Goal: Transaction & Acquisition: Purchase product/service

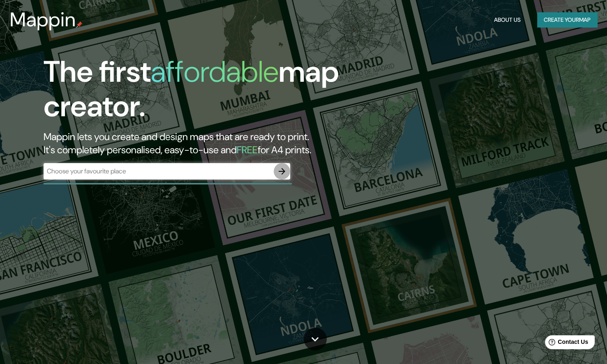
click at [286, 172] on icon "button" at bounding box center [282, 171] width 10 height 10
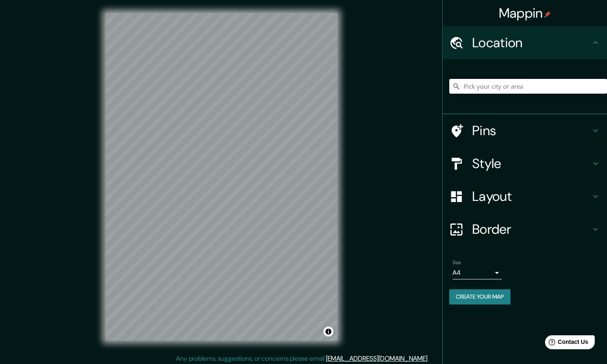
click at [511, 93] on input "Pick your city or area" at bounding box center [528, 86] width 158 height 15
click at [513, 87] on input "Pick your city or area" at bounding box center [528, 86] width 158 height 15
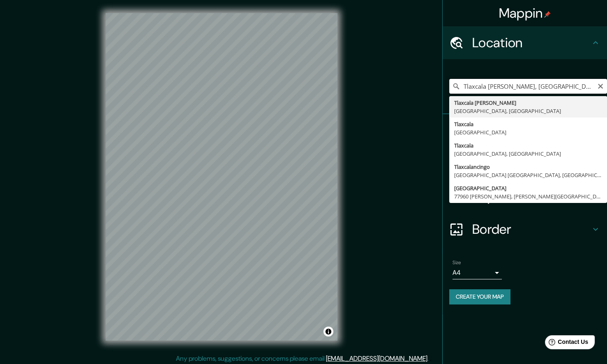
click at [586, 85] on input "Tlaxcala de Xicohténcatl, Tlaxcala, México" at bounding box center [528, 86] width 158 height 15
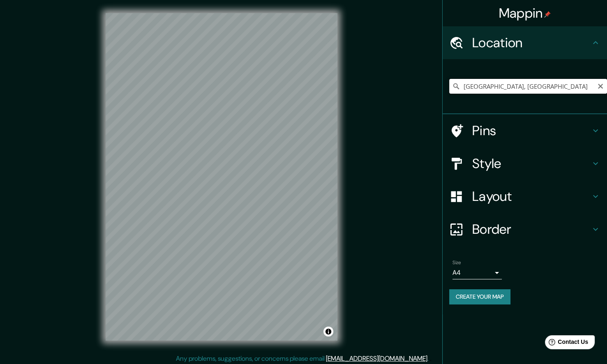
click at [522, 82] on input "Tlaxcala, México" at bounding box center [528, 86] width 158 height 15
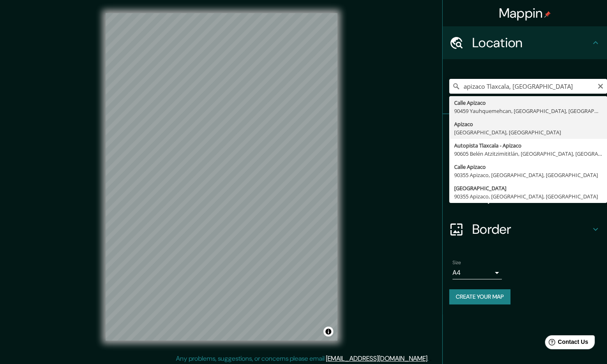
type input "Apizaco, Tlaxcala, México"
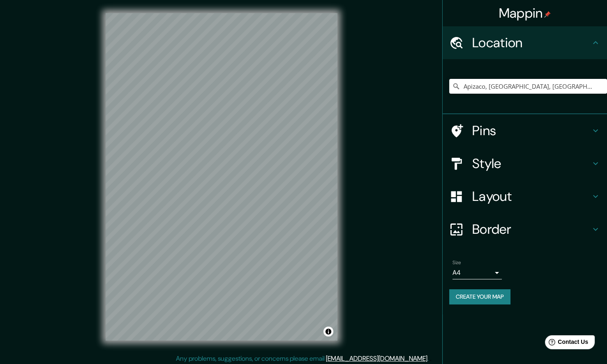
click at [128, 360] on div "Mappin Location Apizaco, Tlaxcala, México Pins Style Layout Border Choose a bor…" at bounding box center [303, 183] width 607 height 367
click at [390, 68] on div "Mappin Location Apizaco, Tlaxcala, México Pins Style Layout Border Choose a bor…" at bounding box center [303, 183] width 607 height 367
click at [24, 173] on div "Mappin Location Apizaco, Tlaxcala, México Pins Style Layout Border Choose a bor…" at bounding box center [303, 183] width 607 height 367
click at [497, 159] on h4 "Style" at bounding box center [531, 163] width 118 height 16
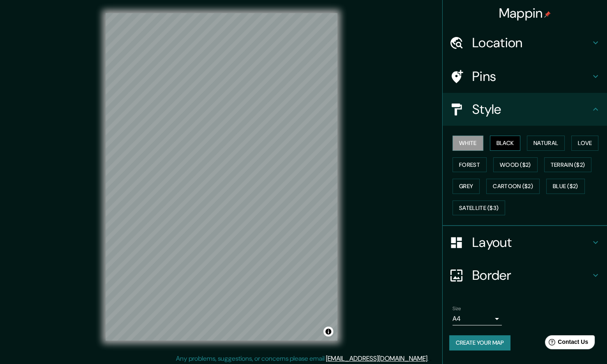
click at [498, 145] on button "Black" at bounding box center [505, 143] width 31 height 15
click at [541, 143] on button "Natural" at bounding box center [546, 143] width 38 height 15
click at [583, 142] on button "Love" at bounding box center [584, 143] width 27 height 15
click at [460, 160] on button "Forest" at bounding box center [469, 164] width 34 height 15
click at [526, 160] on button "Wood ($2)" at bounding box center [515, 164] width 44 height 15
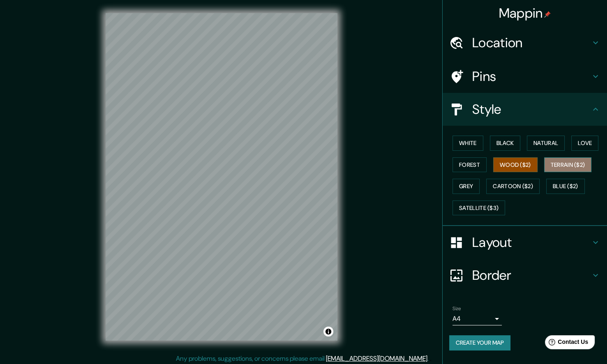
click at [569, 163] on button "Terrain ($2)" at bounding box center [568, 164] width 48 height 15
click at [465, 189] on button "Grey" at bounding box center [465, 186] width 27 height 15
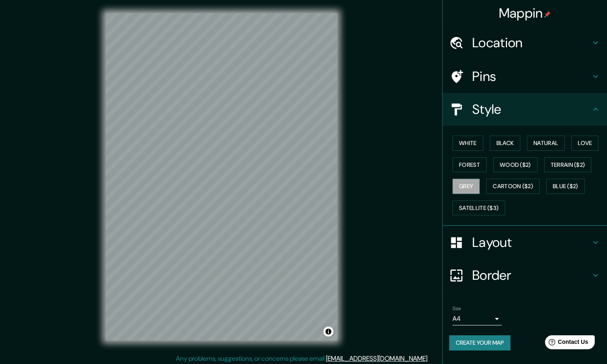
scroll to position [3, 0]
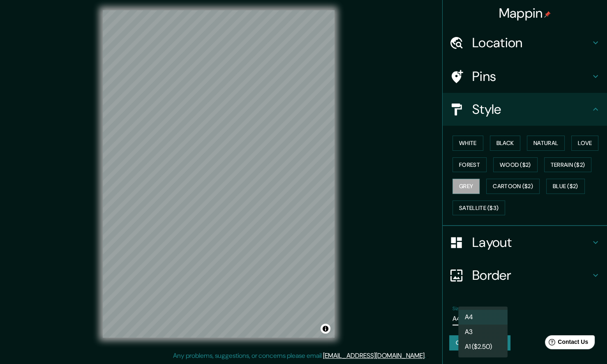
click at [488, 311] on body "Mappin Location Apizaco, Tlaxcala, México Pins Style White Black Natural Love F…" at bounding box center [303, 179] width 607 height 364
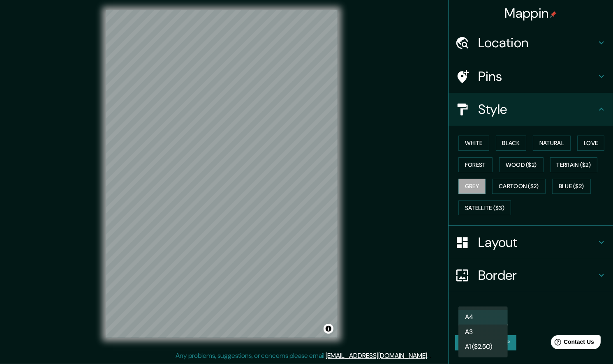
click at [521, 304] on div at bounding box center [306, 182] width 613 height 364
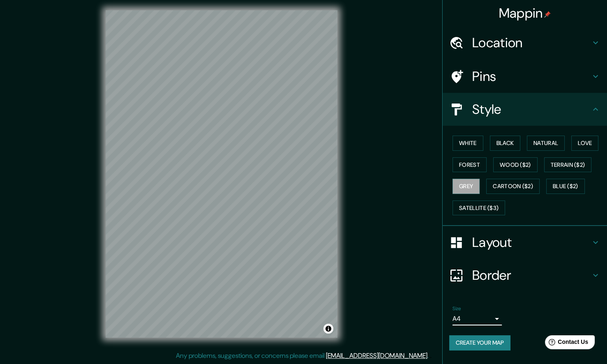
drag, startPoint x: 500, startPoint y: 336, endPoint x: 496, endPoint y: 326, distance: 10.5
click at [496, 331] on div "Size A4 single Create your map" at bounding box center [524, 329] width 151 height 55
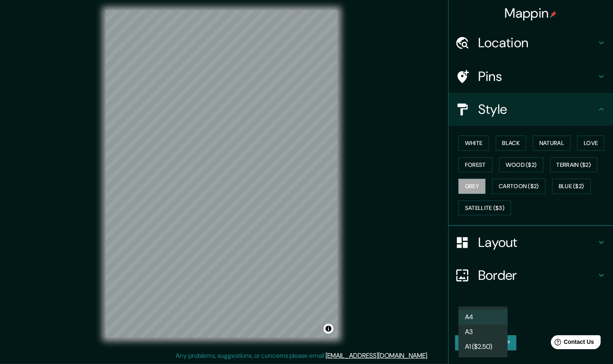
click at [496, 321] on body "Mappin Location Apizaco, Tlaxcala, México Pins Style White Black Natural Love F…" at bounding box center [306, 179] width 613 height 364
click at [482, 326] on li "A3" at bounding box center [482, 332] width 49 height 15
type input "a4"
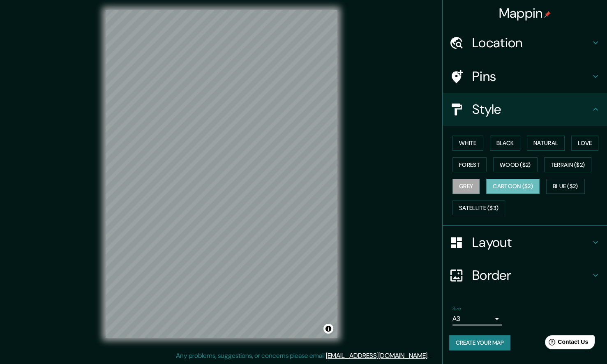
click at [517, 185] on button "Cartoon ($2)" at bounding box center [512, 186] width 53 height 15
click at [484, 208] on button "Satellite ($3)" at bounding box center [478, 208] width 53 height 15
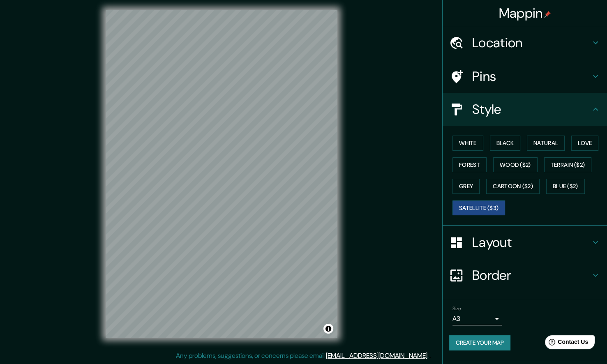
click at [493, 342] on button "Create your map" at bounding box center [479, 342] width 61 height 15
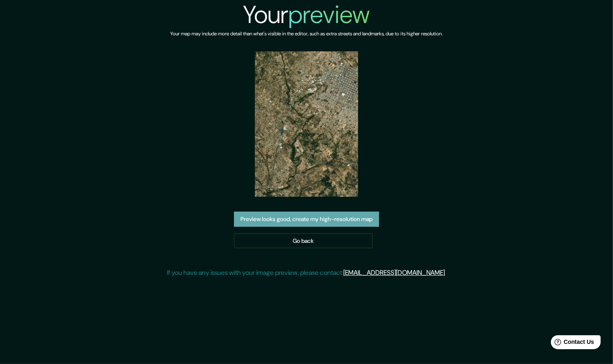
click at [330, 214] on button "Preview looks good, create my high-resolution map" at bounding box center [306, 219] width 145 height 15
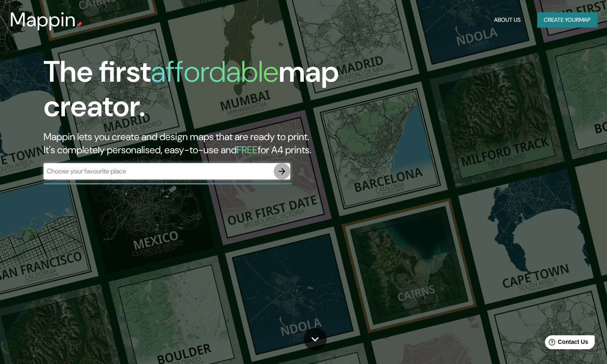
click at [284, 171] on icon "button" at bounding box center [282, 171] width 7 height 7
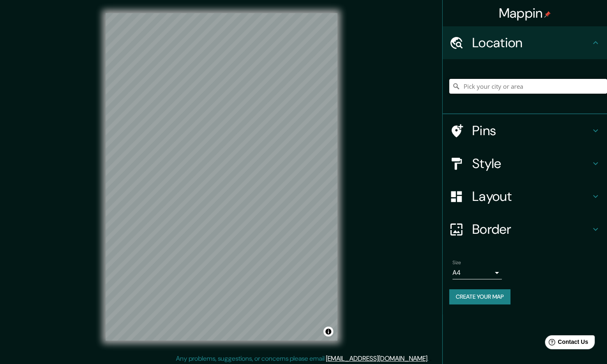
click at [470, 86] on input "Pick your city or area" at bounding box center [528, 86] width 158 height 15
type input "Apizaco, [GEOGRAPHIC_DATA], [GEOGRAPHIC_DATA]"
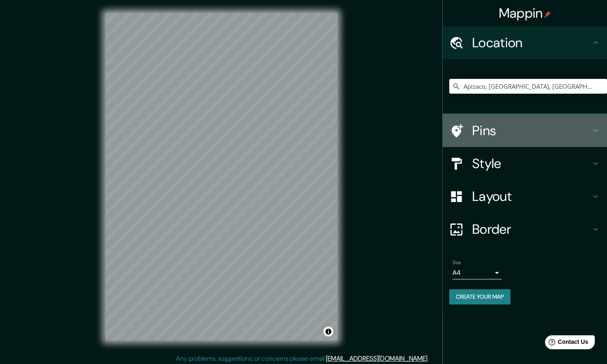
click at [595, 129] on icon at bounding box center [596, 131] width 10 height 10
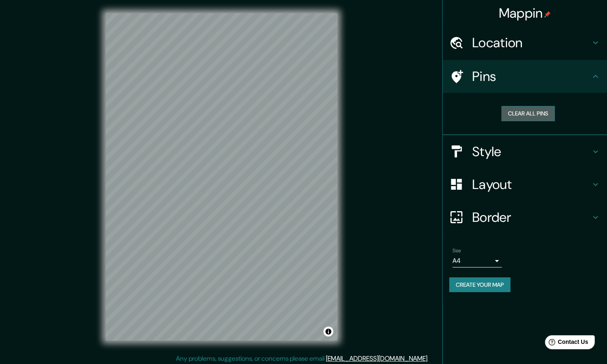
click at [523, 111] on button "Clear all pins" at bounding box center [527, 113] width 53 height 15
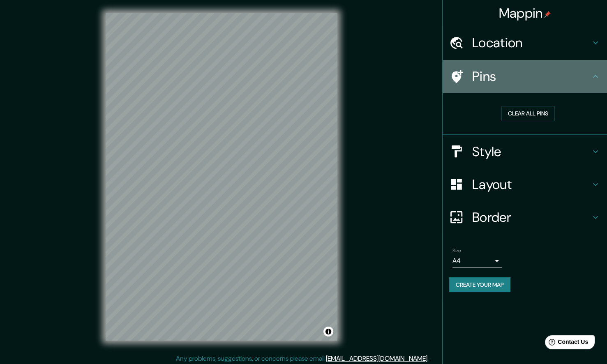
click at [480, 77] on h4 "Pins" at bounding box center [531, 76] width 118 height 16
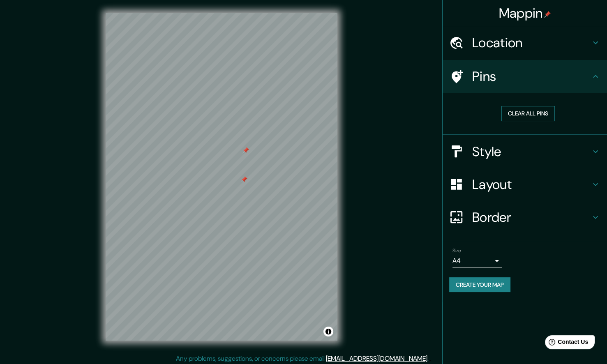
click at [527, 114] on button "Clear all pins" at bounding box center [527, 113] width 53 height 15
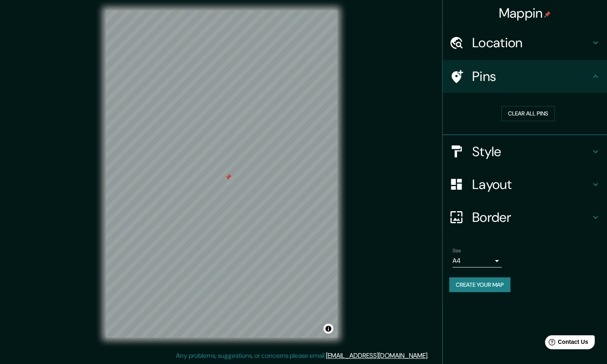
click at [532, 182] on h4 "Layout" at bounding box center [531, 184] width 118 height 16
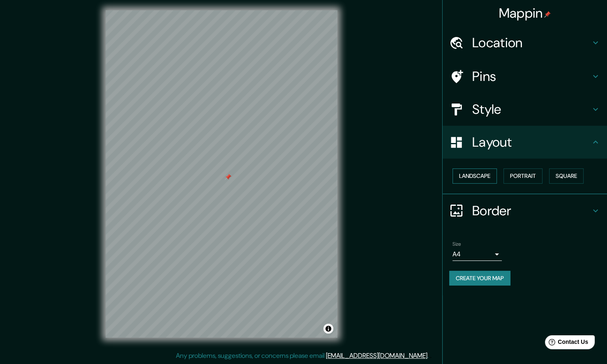
click at [478, 174] on button "Landscape" at bounding box center [474, 175] width 44 height 15
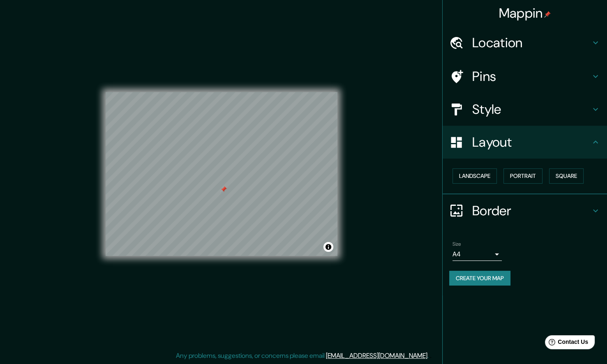
click at [495, 278] on button "Create your map" at bounding box center [479, 278] width 61 height 15
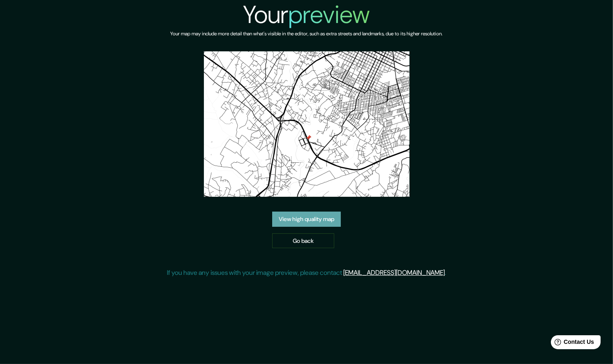
click at [324, 219] on link "View high quality map" at bounding box center [306, 219] width 69 height 15
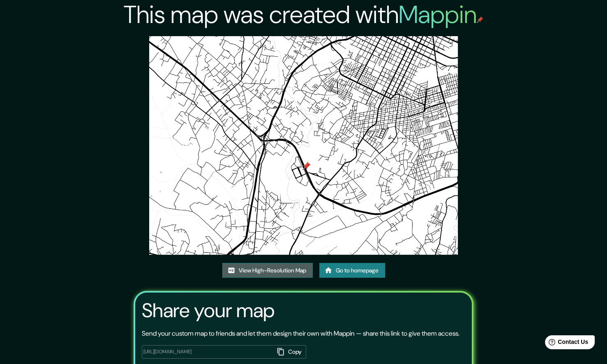
click at [302, 272] on link "View High-Resolution Map" at bounding box center [267, 270] width 90 height 15
click at [359, 272] on link "Go to homepage" at bounding box center [352, 270] width 66 height 15
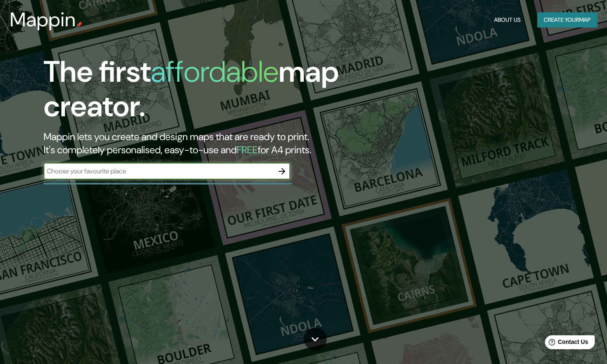
click at [259, 163] on div "​" at bounding box center [167, 171] width 247 height 16
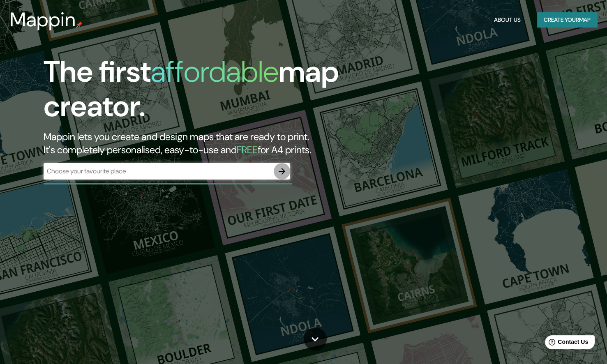
click at [279, 171] on icon "button" at bounding box center [282, 171] width 10 height 10
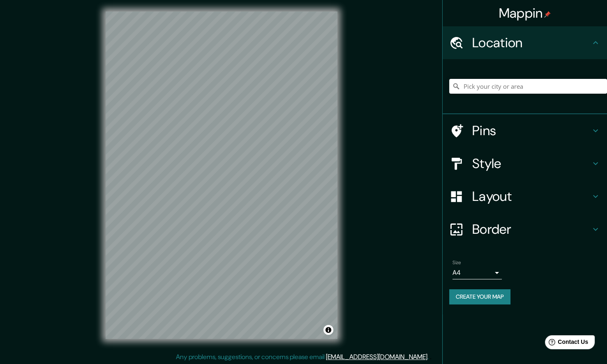
scroll to position [3, 0]
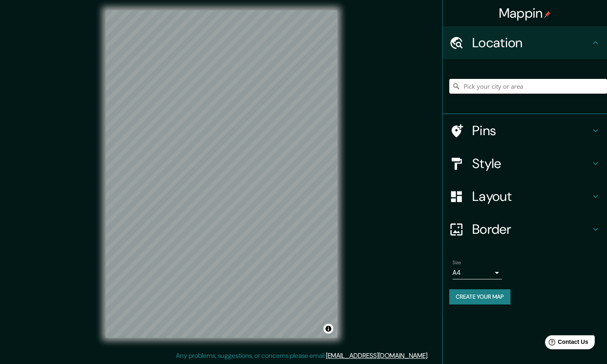
click at [579, 86] on input "Pick your city or area" at bounding box center [528, 86] width 158 height 15
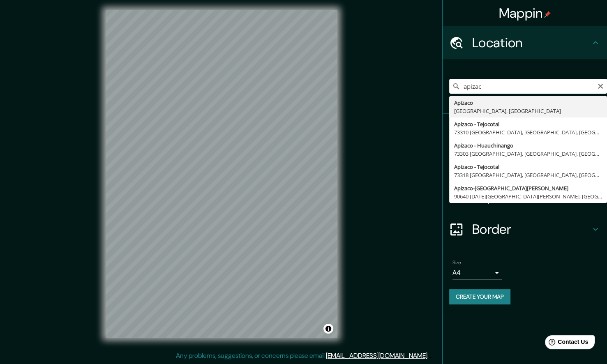
type input "Apizaco, Tlaxcala, México"
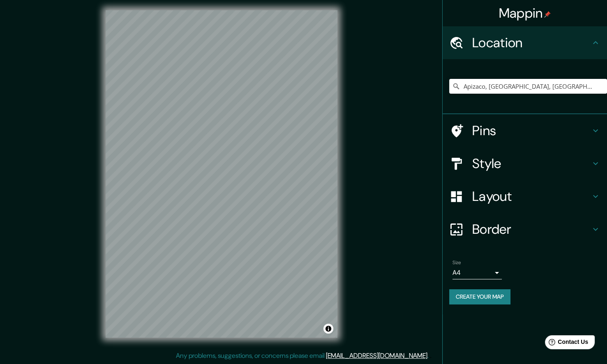
click at [527, 170] on h4 "Style" at bounding box center [531, 163] width 118 height 16
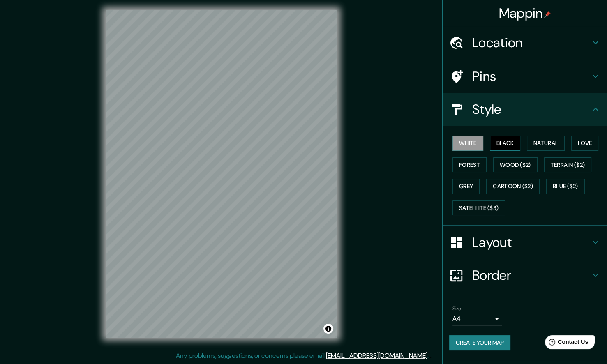
click at [497, 140] on button "Black" at bounding box center [505, 143] width 31 height 15
click at [538, 141] on button "Natural" at bounding box center [546, 143] width 38 height 15
click at [601, 145] on div "White Black Natural Love Forest Wood ($2) Terrain ($2) Grey Cartoon ($2) Blue (…" at bounding box center [528, 175] width 158 height 86
click at [582, 142] on button "Love" at bounding box center [584, 143] width 27 height 15
click at [468, 172] on div "White Black Natural Love Forest Wood ($2) Terrain ($2) Grey Cartoon ($2) Blue (…" at bounding box center [528, 175] width 158 height 86
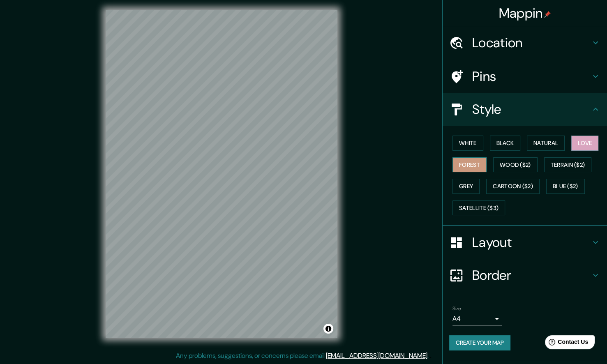
click at [470, 164] on button "Forest" at bounding box center [469, 164] width 34 height 15
click at [479, 138] on button "White" at bounding box center [467, 143] width 31 height 15
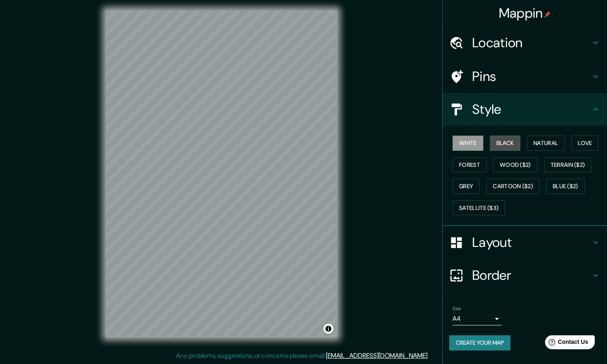
click at [504, 138] on button "Black" at bounding box center [505, 143] width 31 height 15
click at [535, 137] on button "Natural" at bounding box center [546, 143] width 38 height 15
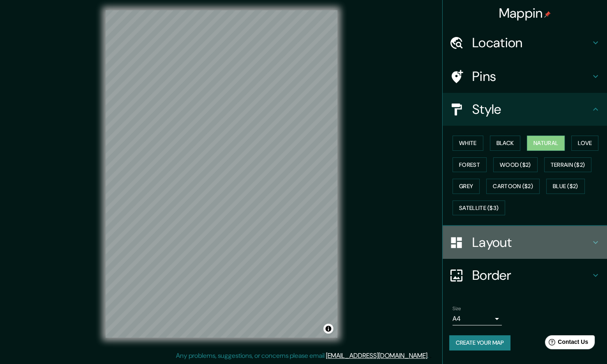
drag, startPoint x: 490, startPoint y: 236, endPoint x: 493, endPoint y: 240, distance: 4.4
click at [493, 240] on h4 "Layout" at bounding box center [531, 242] width 118 height 16
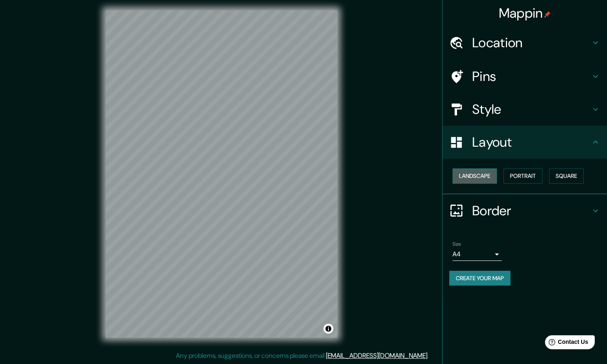
click at [466, 173] on button "Landscape" at bounding box center [474, 175] width 44 height 15
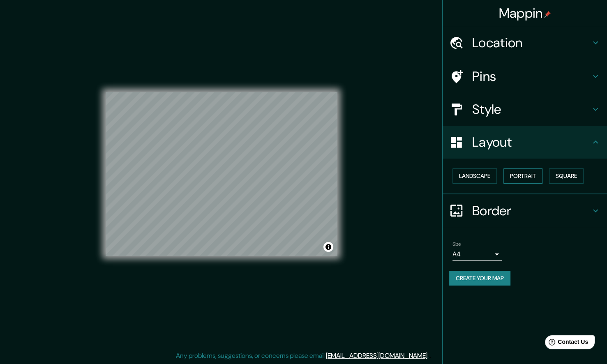
click at [504, 172] on button "Portrait" at bounding box center [522, 175] width 39 height 15
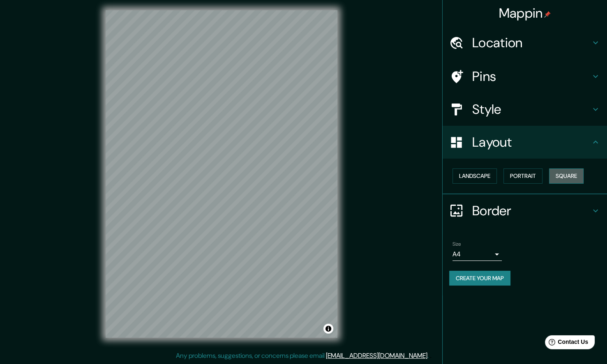
click at [563, 175] on button "Square" at bounding box center [566, 175] width 35 height 15
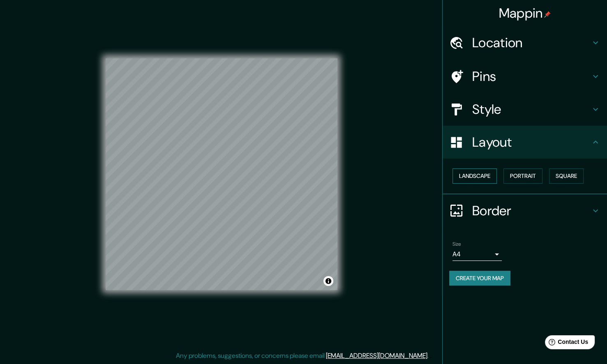
click at [485, 180] on button "Landscape" at bounding box center [474, 175] width 44 height 15
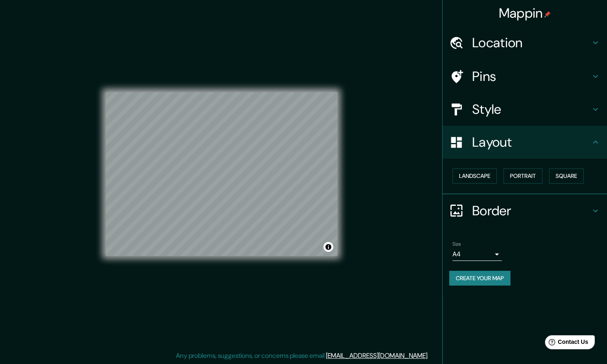
click at [477, 84] on h4 "Pins" at bounding box center [531, 76] width 118 height 16
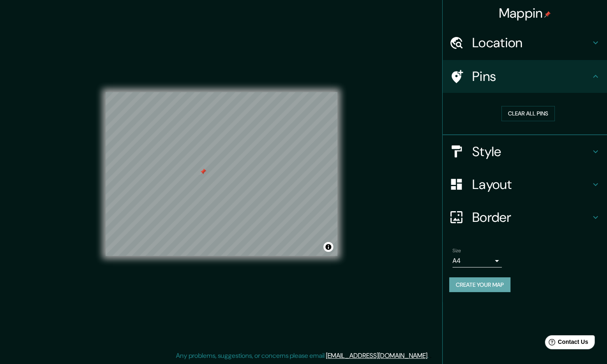
click at [490, 285] on button "Create your map" at bounding box center [479, 284] width 61 height 15
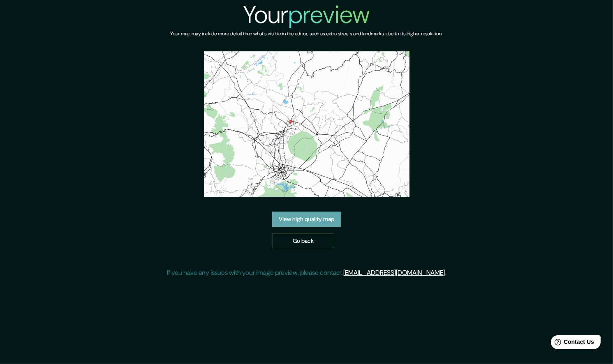
click at [316, 217] on link "View high quality map" at bounding box center [306, 219] width 69 height 15
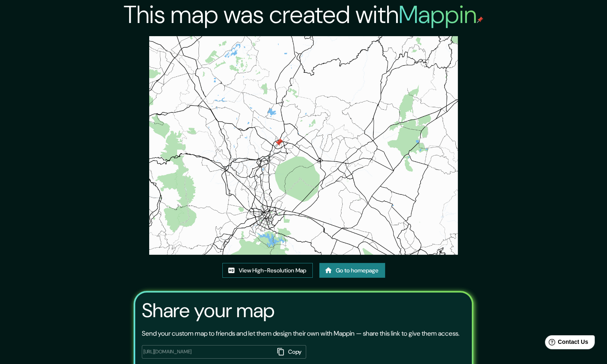
click at [281, 270] on link "View High-Resolution Map" at bounding box center [267, 270] width 90 height 15
click at [373, 272] on link "Go to homepage" at bounding box center [352, 270] width 66 height 15
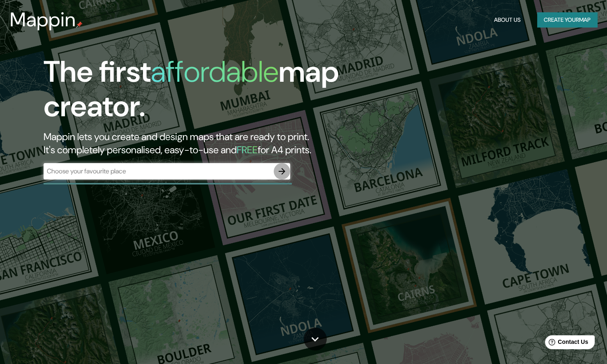
click at [282, 167] on icon "button" at bounding box center [282, 171] width 10 height 10
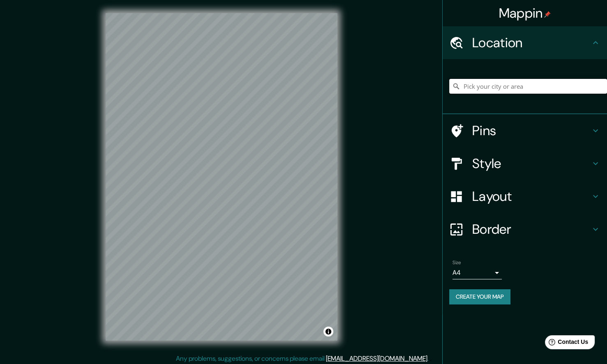
click at [519, 88] on input "Pick your city or area" at bounding box center [528, 86] width 158 height 15
type input "Apizaco, [GEOGRAPHIC_DATA], [GEOGRAPHIC_DATA]"
click at [530, 170] on h4 "Style" at bounding box center [531, 163] width 118 height 16
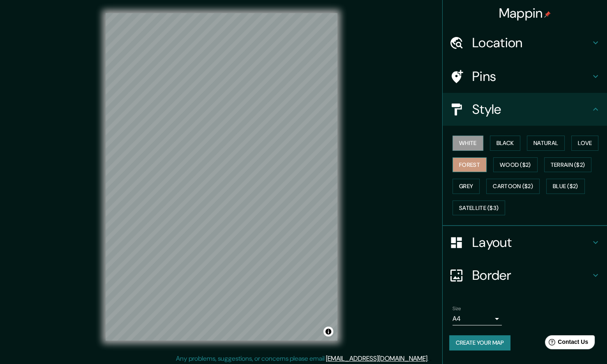
click at [473, 164] on button "Forest" at bounding box center [469, 164] width 34 height 15
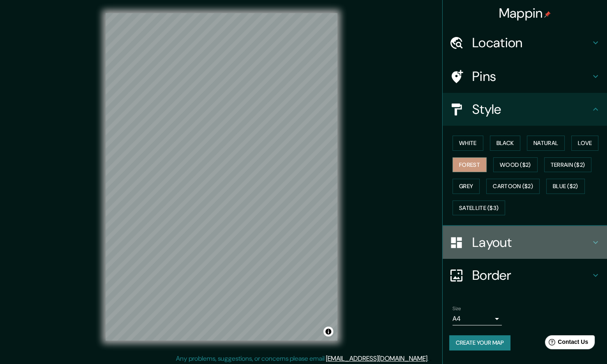
click at [506, 238] on h4 "Layout" at bounding box center [531, 242] width 118 height 16
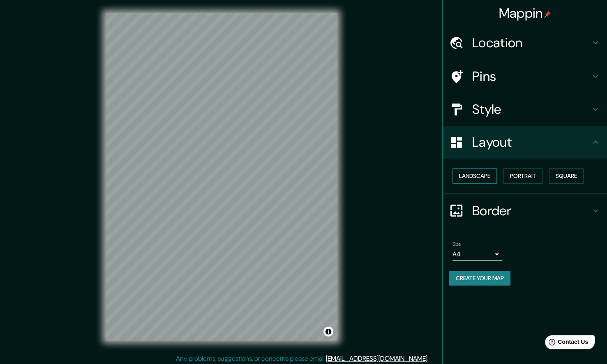
click at [470, 180] on button "Landscape" at bounding box center [474, 175] width 44 height 15
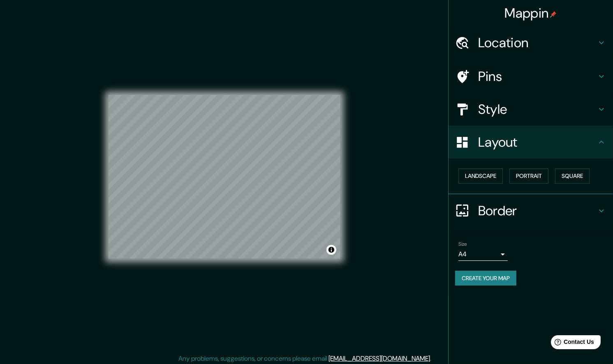
click at [501, 253] on body "Mappin Location Apizaco, Tlaxcala, México Apizaco Tlaxcala, México Apizaco - Te…" at bounding box center [306, 182] width 613 height 364
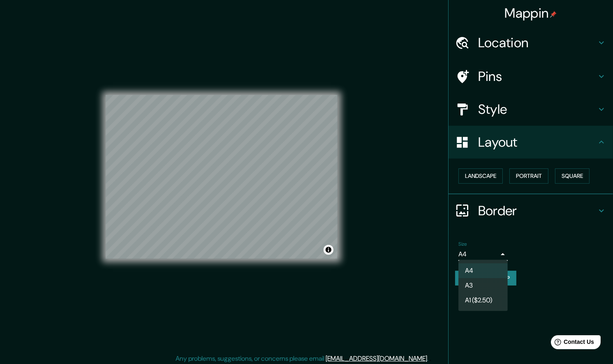
click at [493, 284] on li "A3" at bounding box center [482, 285] width 49 height 15
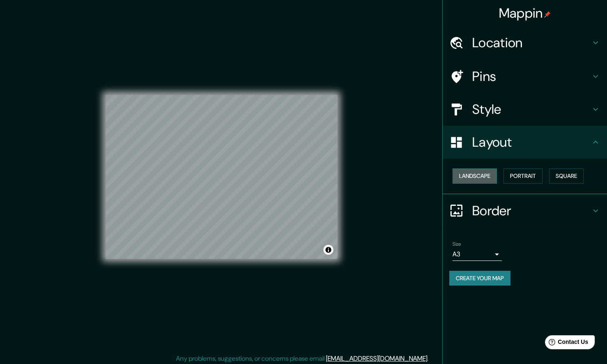
click at [483, 182] on button "Landscape" at bounding box center [474, 175] width 44 height 15
click at [524, 179] on button "Portrait" at bounding box center [522, 175] width 39 height 15
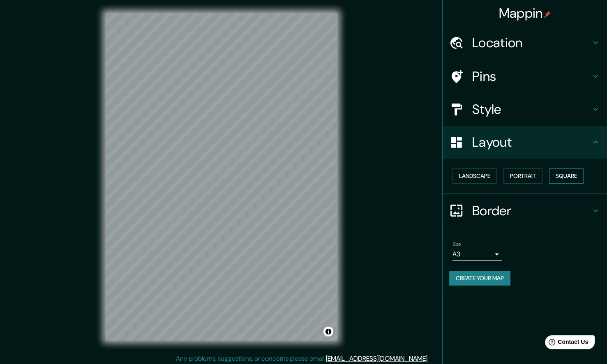
click at [567, 175] on button "Square" at bounding box center [566, 175] width 35 height 15
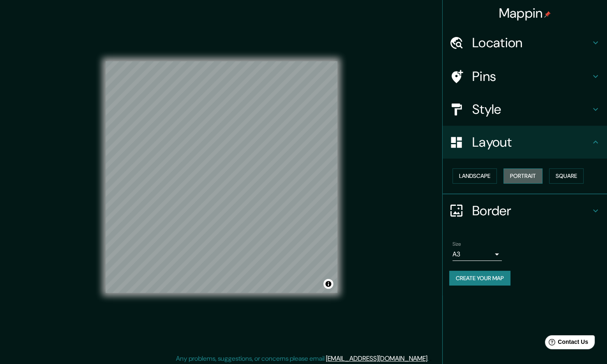
click at [532, 172] on button "Portrait" at bounding box center [522, 175] width 39 height 15
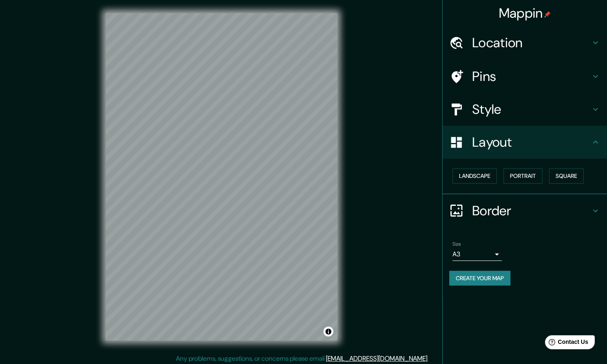
click at [525, 51] on div "Location" at bounding box center [525, 42] width 164 height 33
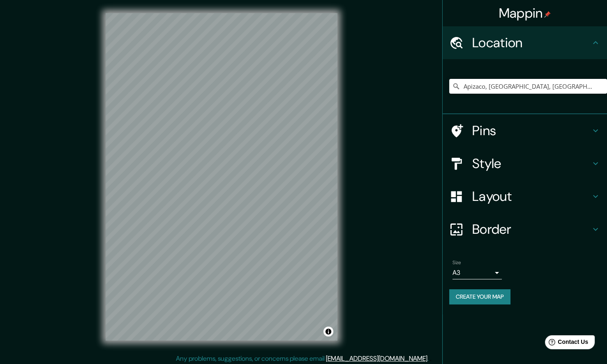
click at [521, 129] on h4 "Pins" at bounding box center [531, 130] width 118 height 16
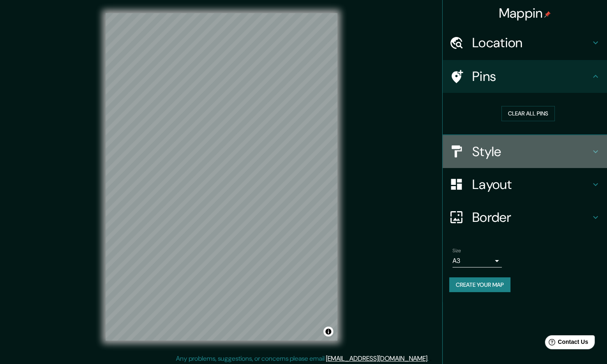
drag, startPoint x: 527, startPoint y: 140, endPoint x: 527, endPoint y: 151, distance: 11.5
click at [527, 140] on div "Style" at bounding box center [525, 151] width 164 height 33
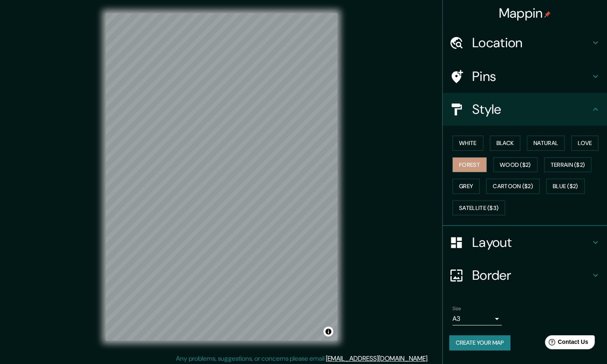
click at [534, 247] on h4 "Layout" at bounding box center [531, 242] width 118 height 16
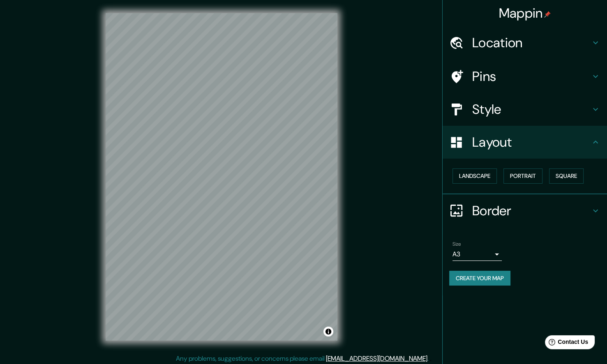
click at [533, 200] on div "Border" at bounding box center [525, 210] width 164 height 33
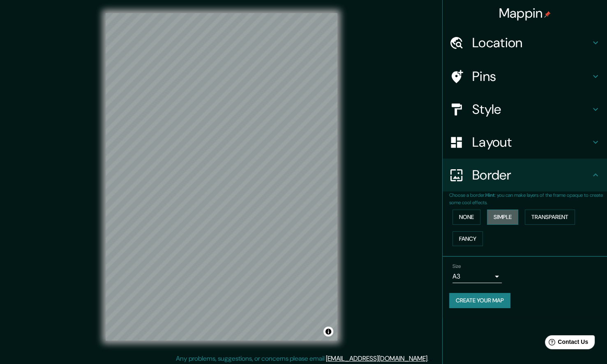
click at [509, 216] on button "Simple" at bounding box center [502, 217] width 31 height 15
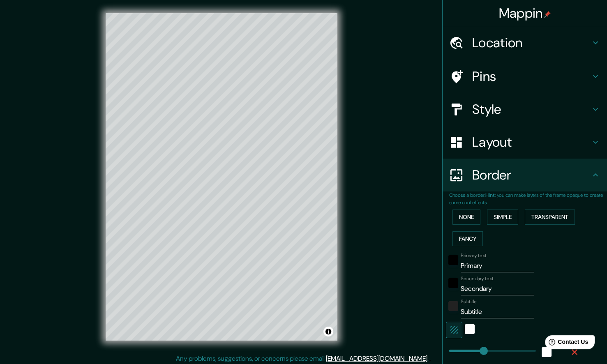
click at [482, 237] on div "None Simple Transparent Fancy" at bounding box center [528, 227] width 158 height 43
click at [475, 246] on div "None Simple Transparent Fancy" at bounding box center [528, 227] width 158 height 43
click at [462, 236] on button "Fancy" at bounding box center [467, 238] width 30 height 15
click at [546, 214] on button "Transparent" at bounding box center [550, 217] width 50 height 15
click at [458, 217] on button "None" at bounding box center [466, 217] width 28 height 15
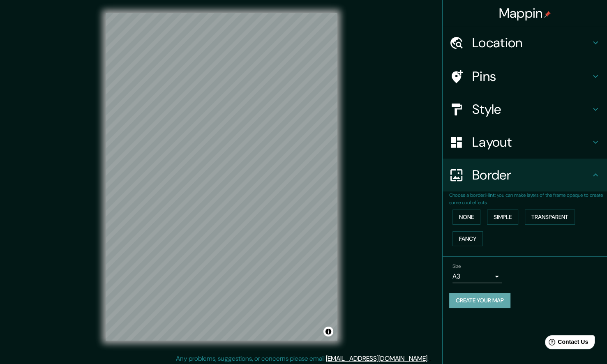
click at [480, 299] on button "Create your map" at bounding box center [479, 300] width 61 height 15
click at [475, 300] on button "Create your map" at bounding box center [479, 300] width 61 height 15
click at [522, 104] on h4 "Style" at bounding box center [531, 109] width 118 height 16
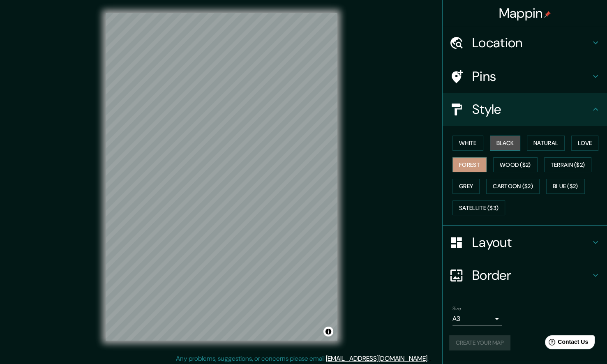
click at [508, 142] on button "Black" at bounding box center [505, 143] width 31 height 15
click at [465, 144] on button "White" at bounding box center [467, 143] width 31 height 15
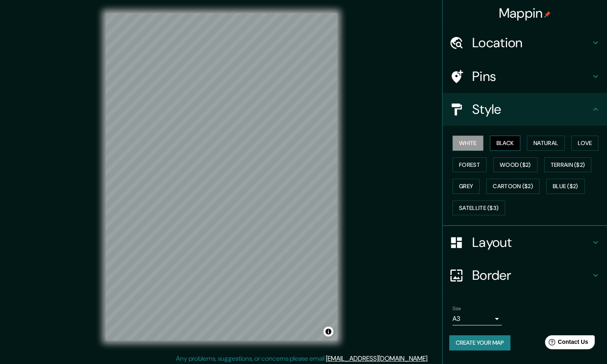
click at [501, 136] on button "Black" at bounding box center [505, 143] width 31 height 15
click at [541, 142] on button "Natural" at bounding box center [546, 143] width 38 height 15
click at [586, 140] on button "Love" at bounding box center [584, 143] width 27 height 15
click at [477, 159] on button "Forest" at bounding box center [469, 164] width 34 height 15
click at [465, 338] on button "Create your map" at bounding box center [479, 342] width 61 height 15
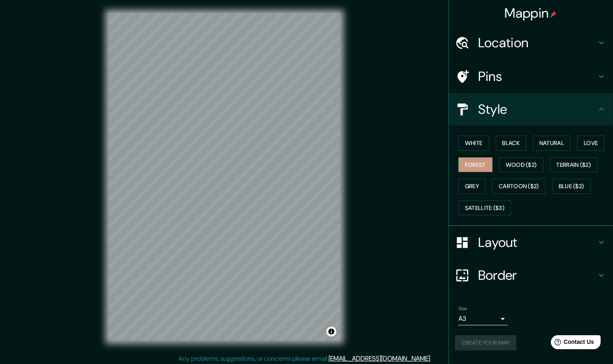
click at [484, 315] on body "Mappin Location Apizaco, Tlaxcala, México Apizaco Tlaxcala, México Apizaco - Te…" at bounding box center [306, 182] width 613 height 364
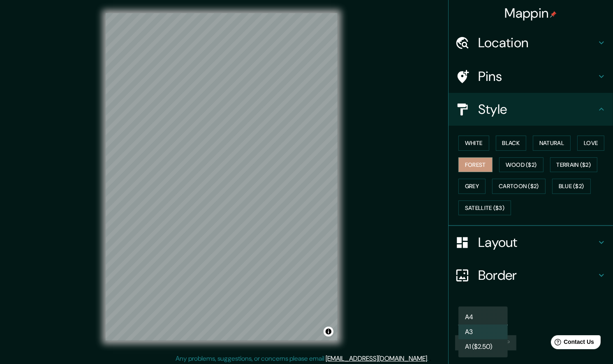
click at [484, 315] on li "A4" at bounding box center [482, 317] width 49 height 15
type input "single"
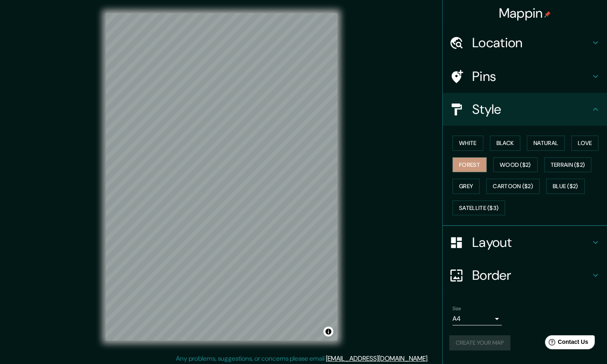
click at [477, 338] on div "Create your map" at bounding box center [524, 342] width 151 height 15
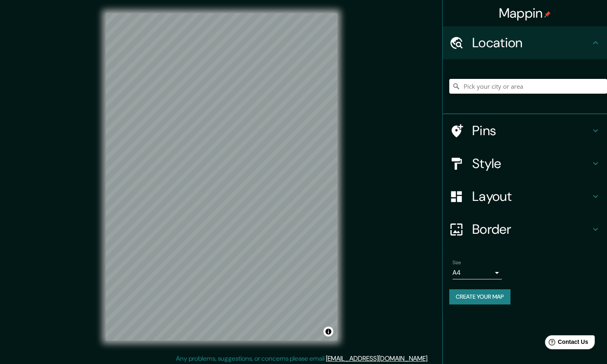
click at [494, 83] on input "Pick your city or area" at bounding box center [528, 86] width 158 height 15
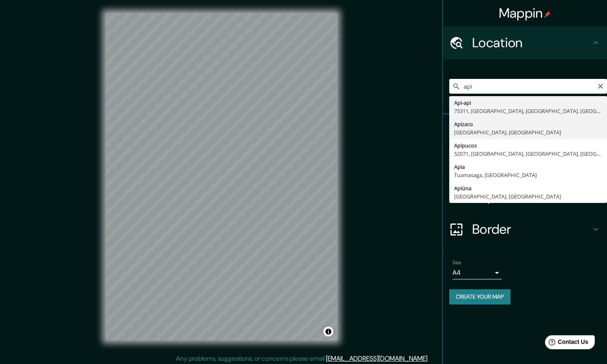
type input "Apizaco, [GEOGRAPHIC_DATA], [GEOGRAPHIC_DATA]"
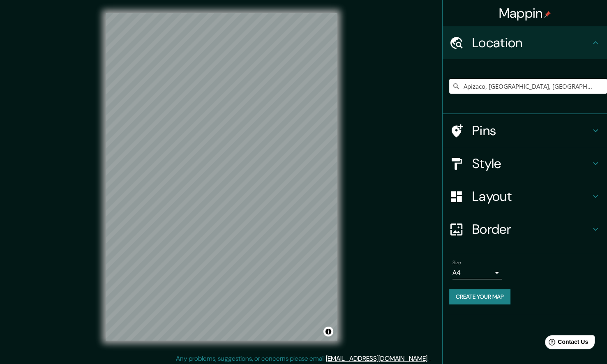
click at [498, 191] on h4 "Layout" at bounding box center [531, 196] width 118 height 16
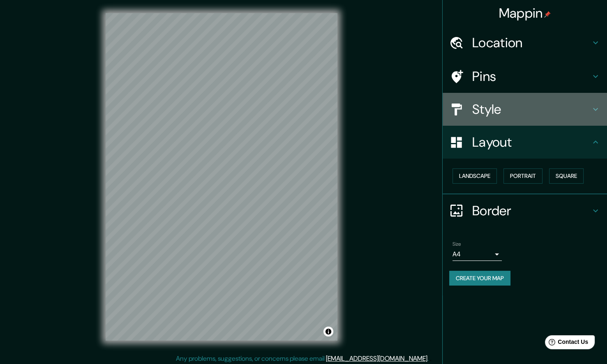
click at [494, 108] on h4 "Style" at bounding box center [531, 109] width 118 height 16
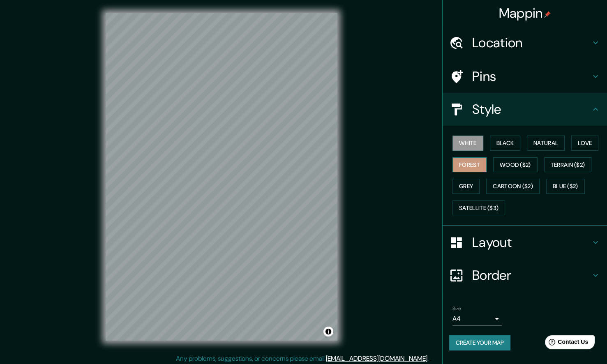
click at [476, 167] on button "Forest" at bounding box center [469, 164] width 34 height 15
click at [469, 336] on button "Create your map" at bounding box center [479, 342] width 61 height 15
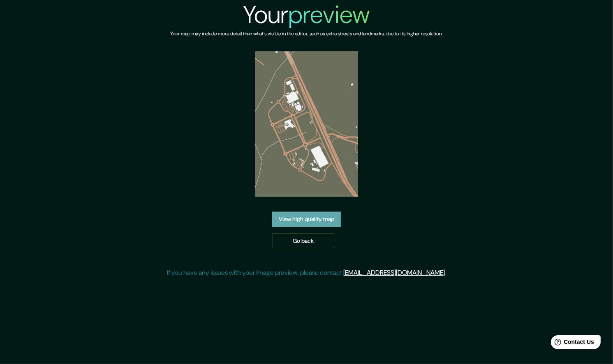
click at [277, 221] on link "View high quality map" at bounding box center [306, 219] width 69 height 15
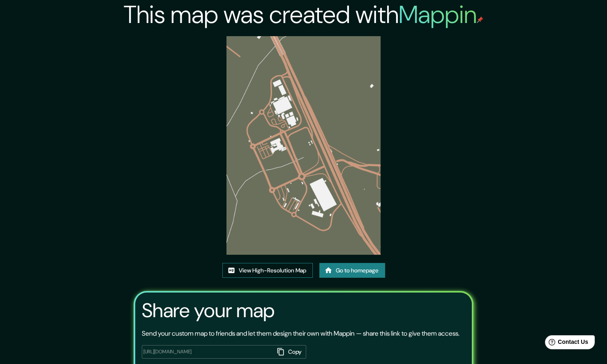
click at [277, 268] on link "View High-Resolution Map" at bounding box center [267, 270] width 90 height 15
